Goal: Task Accomplishment & Management: Complete application form

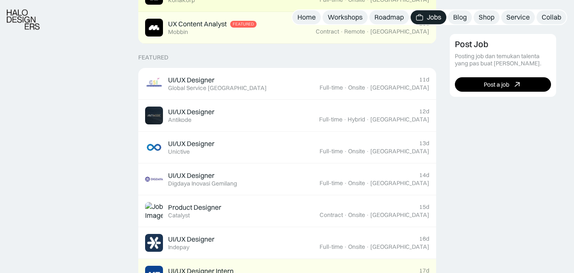
scroll to position [298, 0]
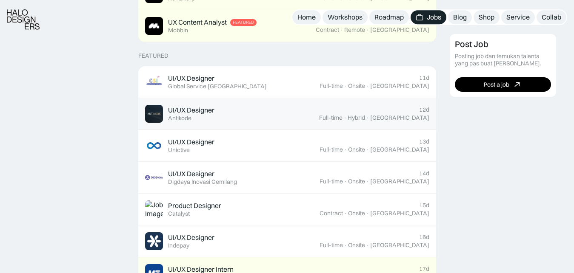
click at [319, 116] on div "UI/UX Designer Featured Antikode" at bounding box center [232, 114] width 174 height 18
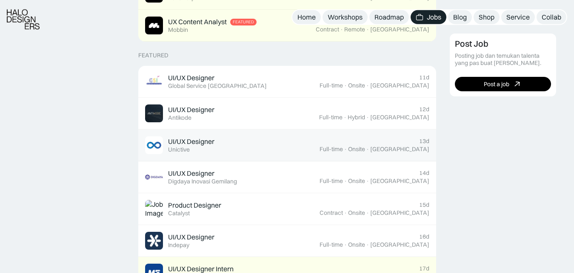
scroll to position [300, 0]
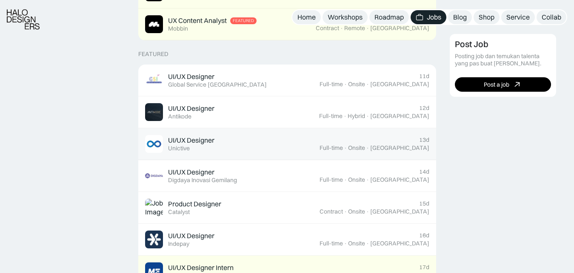
click at [247, 151] on div "UI/UX Designer Featured Unictive" at bounding box center [232, 144] width 174 height 18
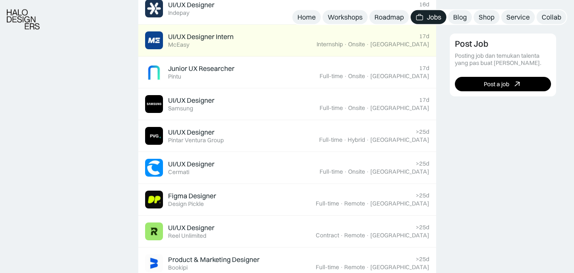
scroll to position [532, 0]
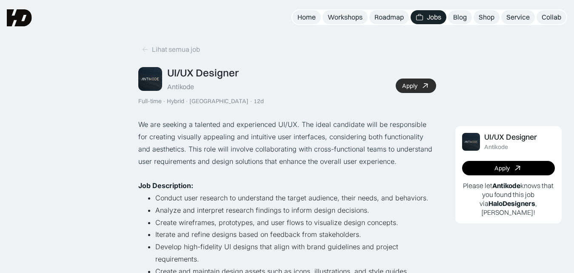
click at [408, 86] on div "Apply" at bounding box center [409, 85] width 15 height 7
click at [423, 91] on link "Apply" at bounding box center [415, 86] width 40 height 14
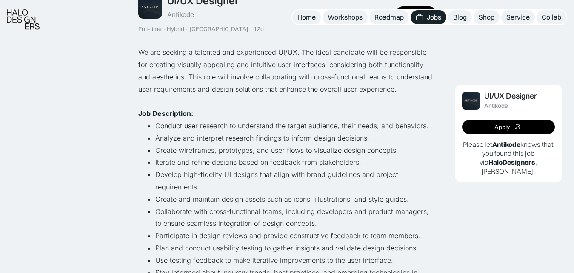
scroll to position [74, 0]
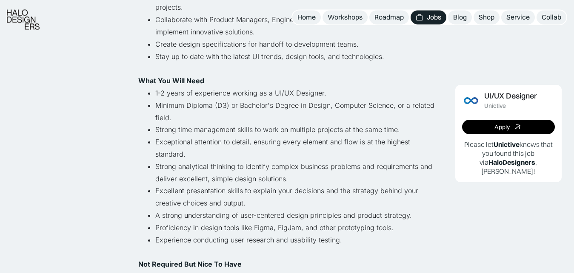
scroll to position [228, 0]
click at [486, 126] on link "Apply" at bounding box center [508, 127] width 93 height 14
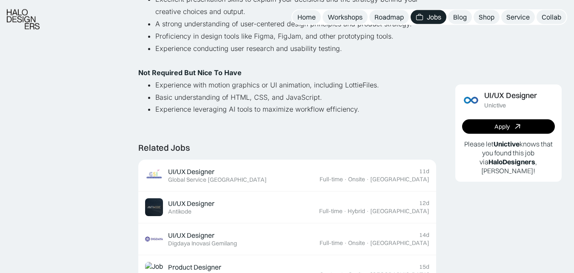
scroll to position [510, 0]
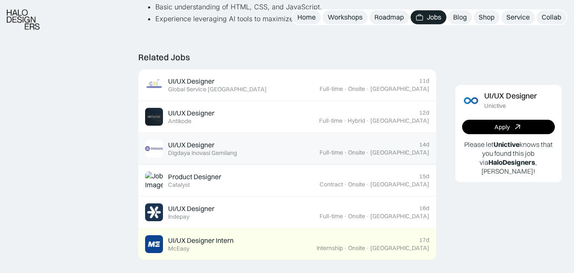
click at [219, 153] on div "Digdaya Inovasi Gemilang" at bounding box center [202, 153] width 69 height 7
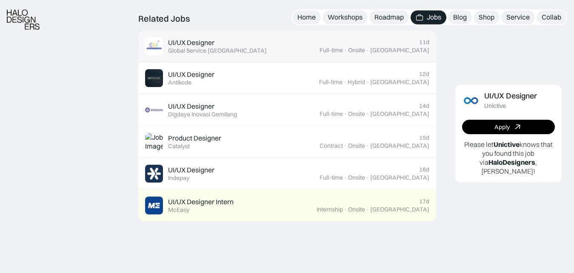
scroll to position [549, 0]
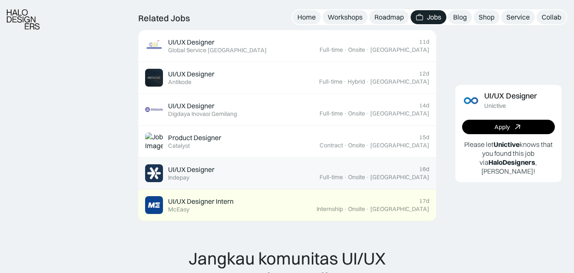
click at [241, 172] on div "UI/UX Designer Featured Indepay" at bounding box center [232, 174] width 174 height 18
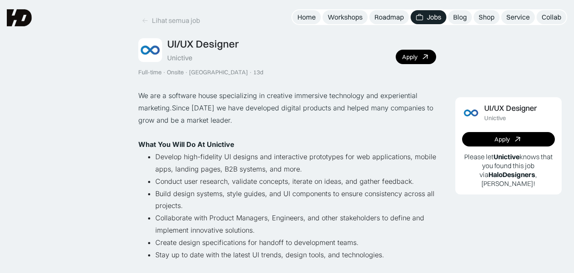
scroll to position [0, 0]
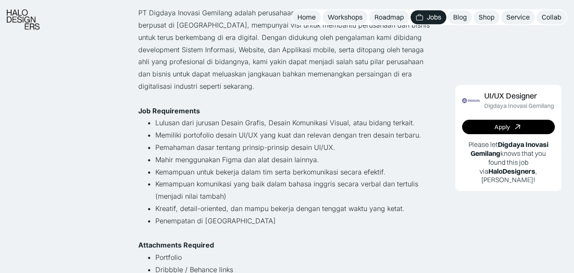
scroll to position [215, 0]
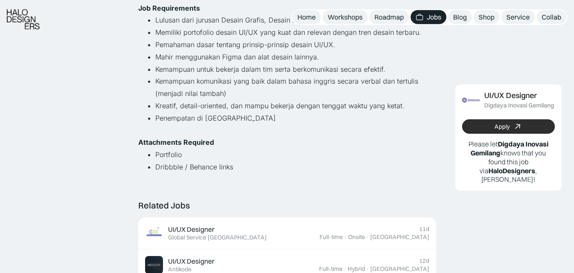
click at [478, 126] on link "Apply" at bounding box center [508, 127] width 93 height 14
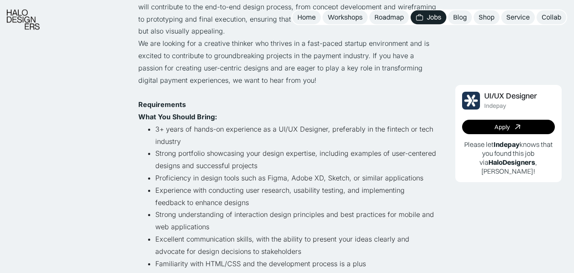
scroll to position [205, 0]
